Goal: Task Accomplishment & Management: Manage account settings

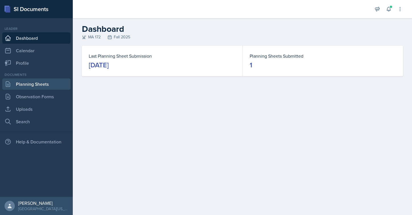
click at [38, 87] on link "Planning Sheets" at bounding box center [36, 83] width 68 height 11
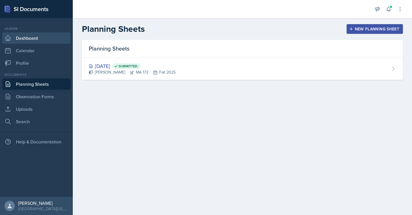
click at [49, 35] on link "Dashboard" at bounding box center [36, 37] width 68 height 11
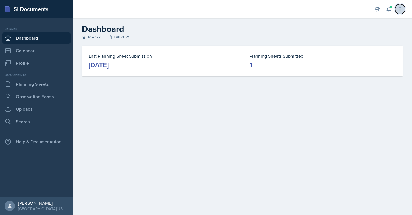
click at [400, 9] on icon at bounding box center [400, 9] width 1 height 4
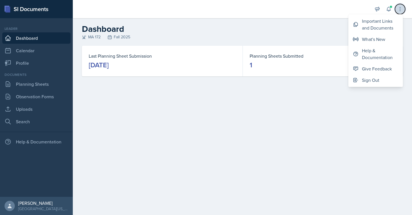
click at [400, 9] on icon at bounding box center [400, 9] width 1 height 4
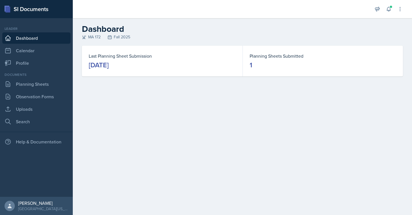
click at [109, 63] on div "[DATE]" at bounding box center [99, 65] width 20 height 9
click at [275, 55] on dt "Planning Sheets Submitted" at bounding box center [323, 56] width 147 height 7
click at [32, 87] on link "Planning Sheets" at bounding box center [36, 83] width 68 height 11
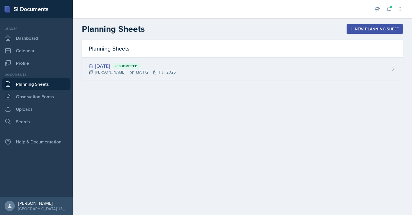
click at [117, 67] on div "[DATE] Submitted" at bounding box center [132, 66] width 87 height 8
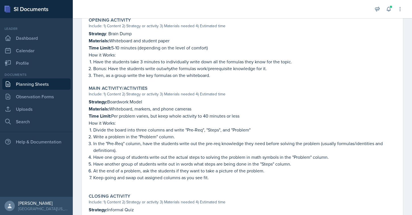
scroll to position [174, 0]
